Goal: Information Seeking & Learning: Learn about a topic

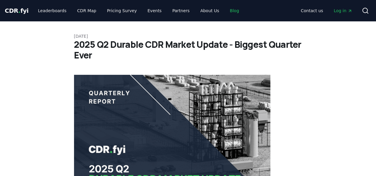
click at [225, 10] on link "Blog" at bounding box center [234, 10] width 19 height 11
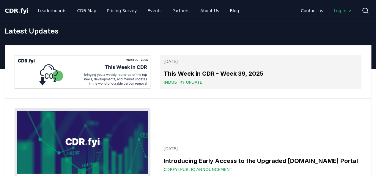
click at [222, 71] on h3 "This Week in CDR - Week 39, 2025" at bounding box center [261, 73] width 195 height 9
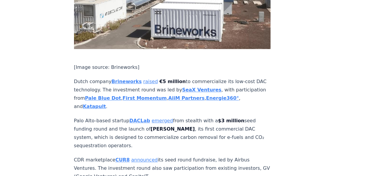
scroll to position [1458, 0]
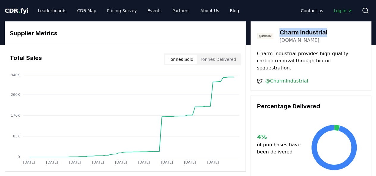
drag, startPoint x: 281, startPoint y: 31, endPoint x: 327, endPoint y: 35, distance: 46.2
click at [327, 35] on h3 "Charm Industrial" at bounding box center [304, 32] width 48 height 9
click at [317, 40] on link "charmindustrial.com" at bounding box center [300, 40] width 40 height 7
